Goal: Check status: Check status

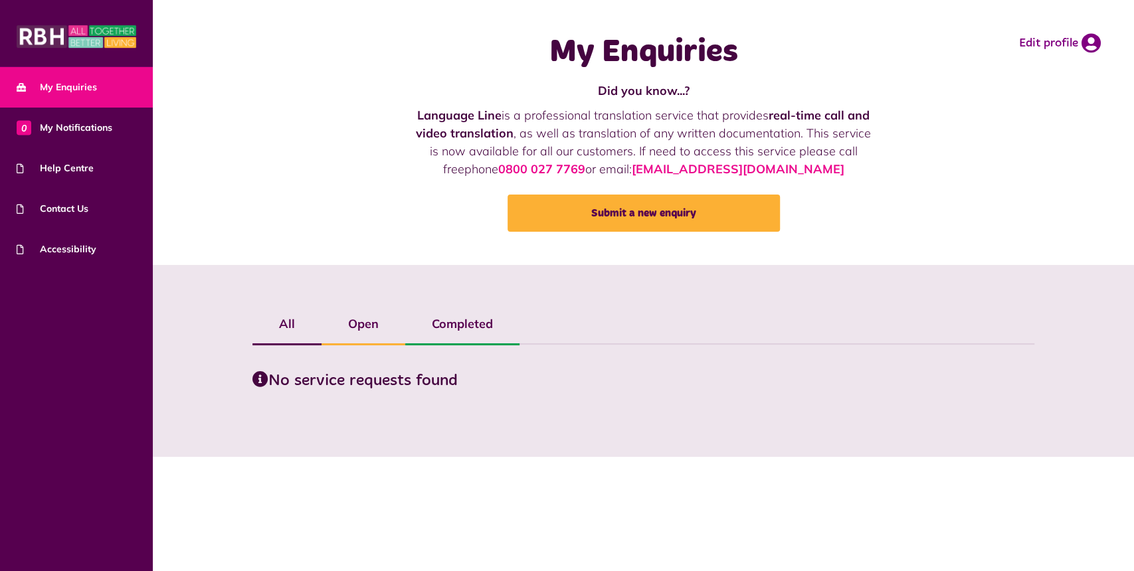
click at [83, 90] on span "My Enquiries" at bounding box center [57, 87] width 80 height 14
click at [1087, 45] on icon at bounding box center [1091, 43] width 19 height 20
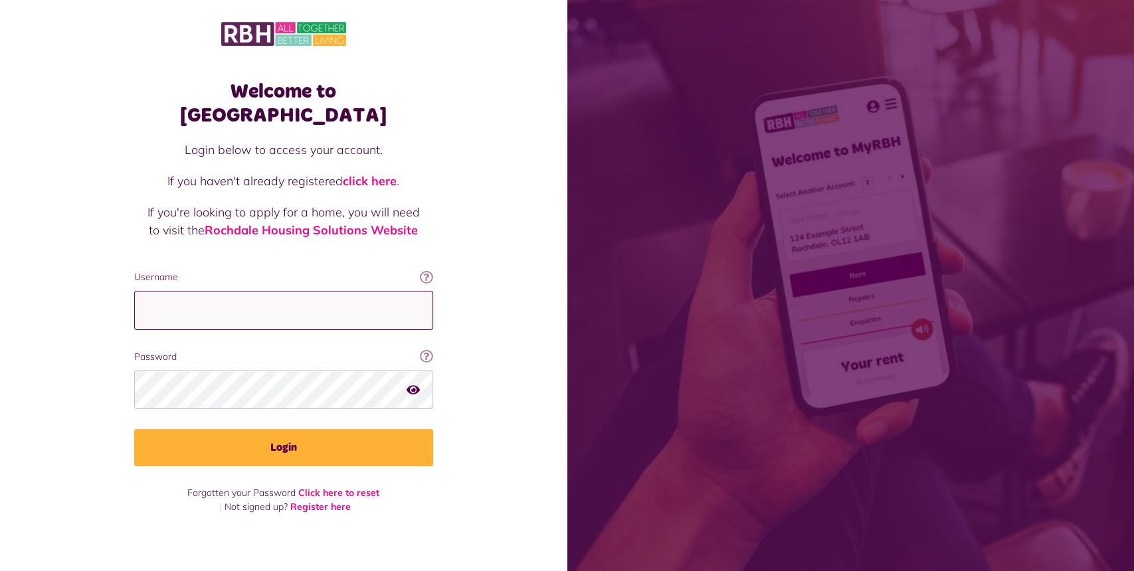
type input "**********"
click at [266, 429] on button "Login" at bounding box center [283, 447] width 299 height 37
